Goal: Task Accomplishment & Management: Use online tool/utility

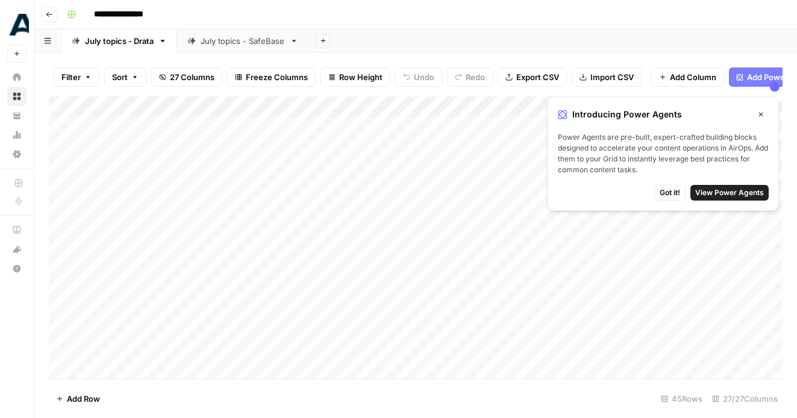
click at [761, 108] on button "Close" at bounding box center [761, 115] width 16 height 16
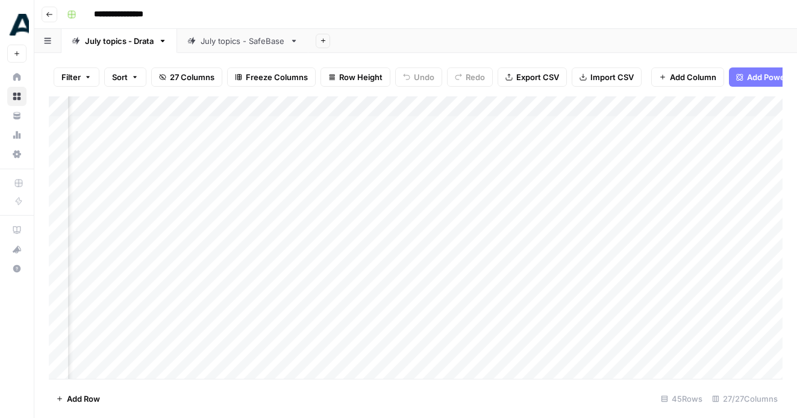
scroll to position [0, 2440]
click at [481, 129] on div "Add Column" at bounding box center [415, 237] width 733 height 282
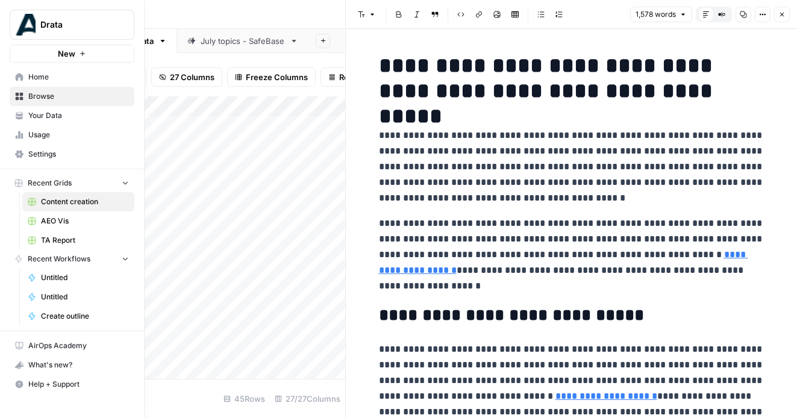
click at [29, 115] on span "Your Data" at bounding box center [78, 115] width 101 height 11
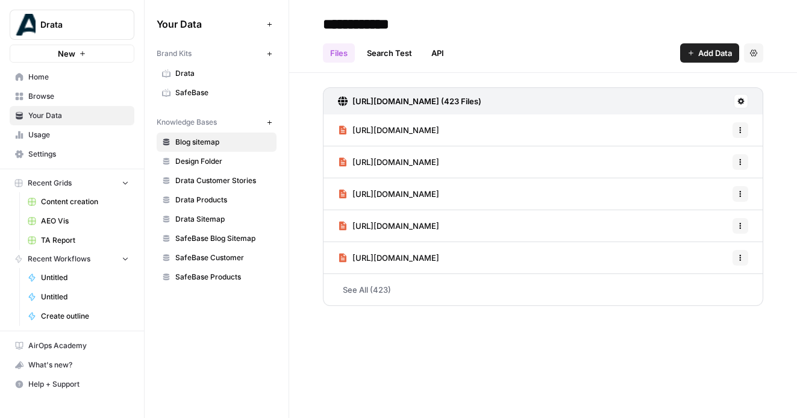
click at [208, 160] on span "Design Folder" at bounding box center [223, 161] width 96 height 11
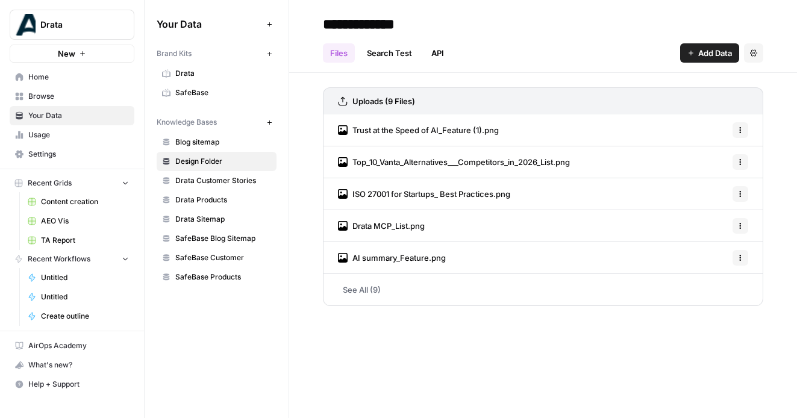
click at [55, 81] on span "Home" at bounding box center [78, 77] width 101 height 11
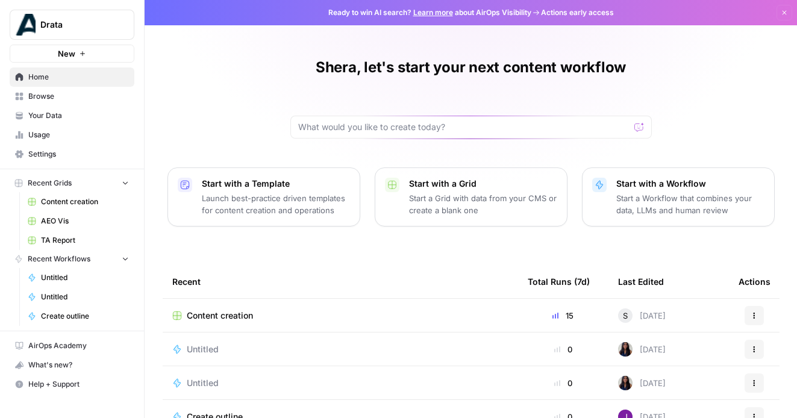
click at [72, 202] on span "Content creation" at bounding box center [85, 201] width 88 height 11
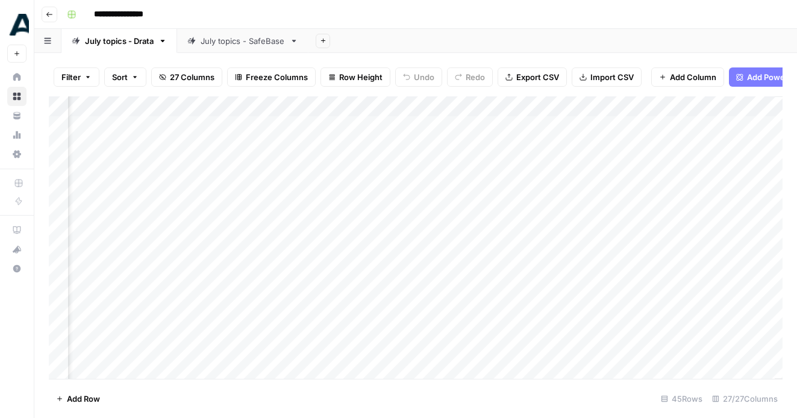
scroll to position [0, 2440]
click at [703, 157] on div "Add Column" at bounding box center [415, 237] width 733 height 282
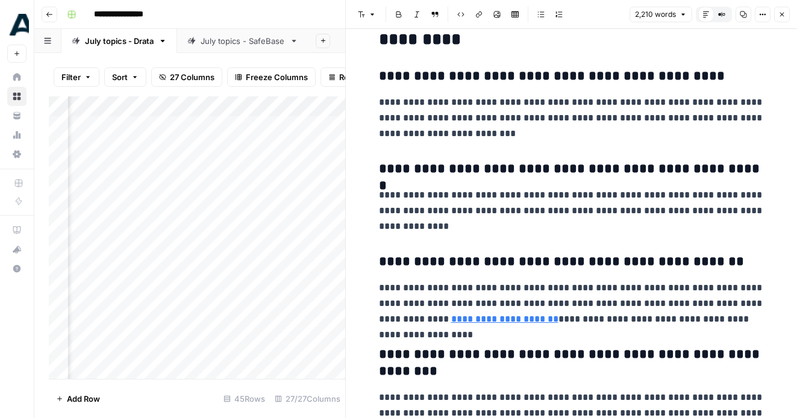
scroll to position [4161, 0]
